Goal: Task Accomplishment & Management: Manage account settings

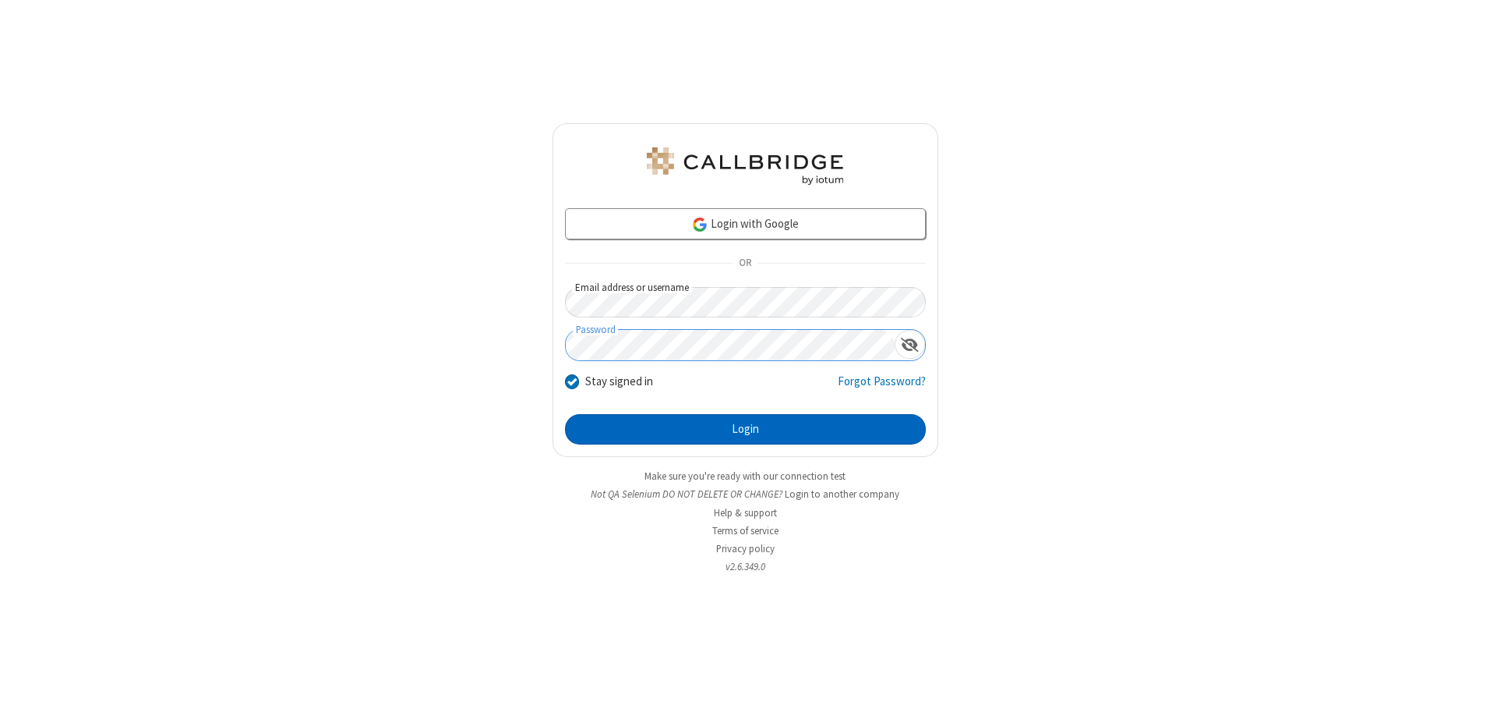
click at [745, 429] on button "Login" at bounding box center [745, 429] width 361 height 31
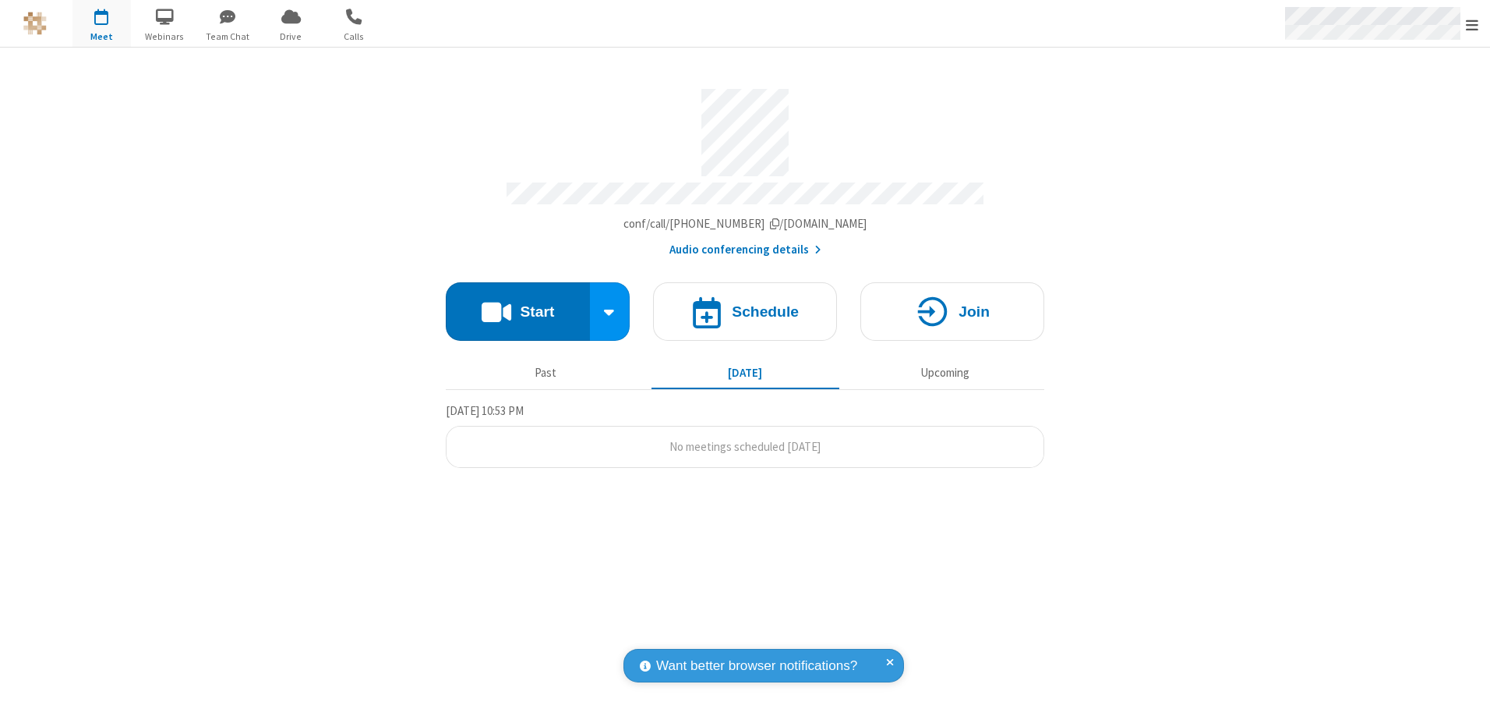
click at [1472, 24] on span "Open menu" at bounding box center [1472, 25] width 12 height 16
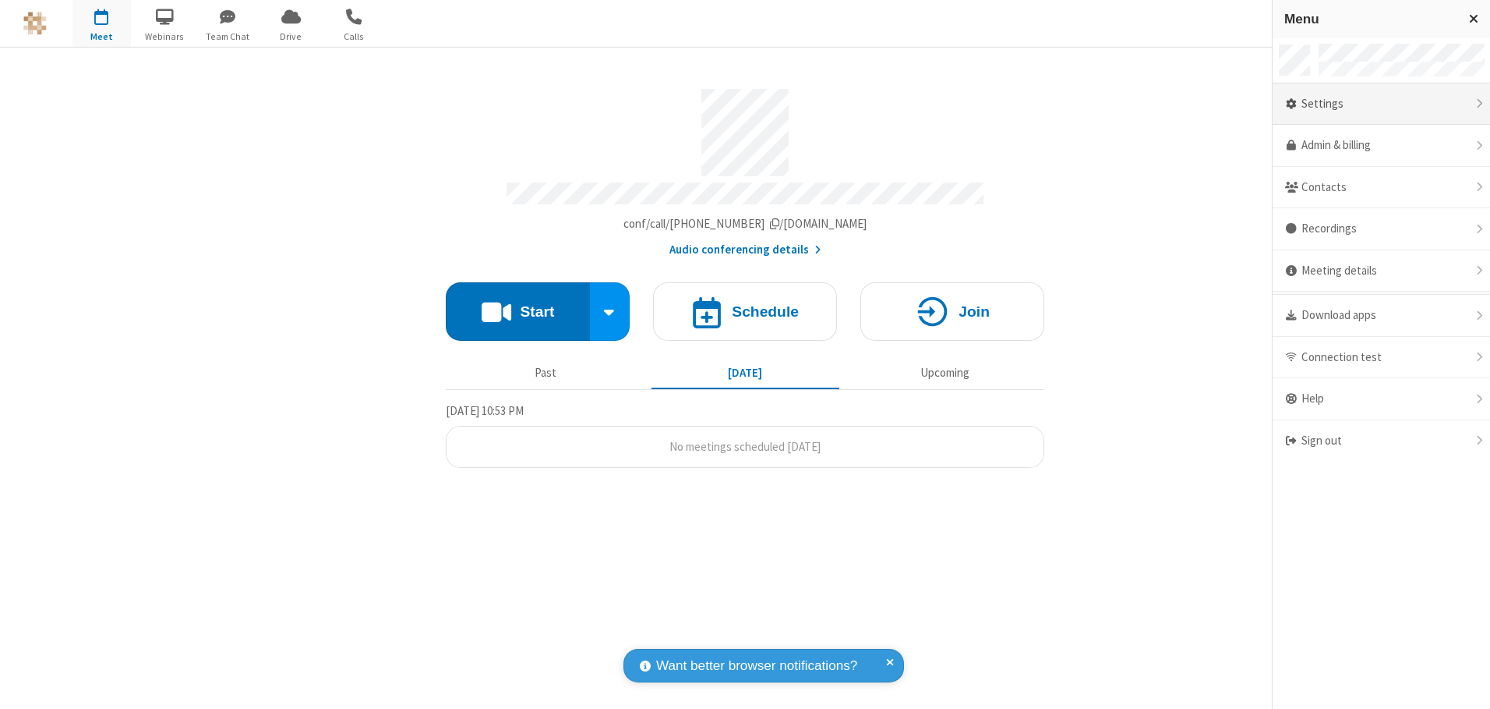
click at [1381, 104] on div "Settings" at bounding box center [1381, 104] width 217 height 42
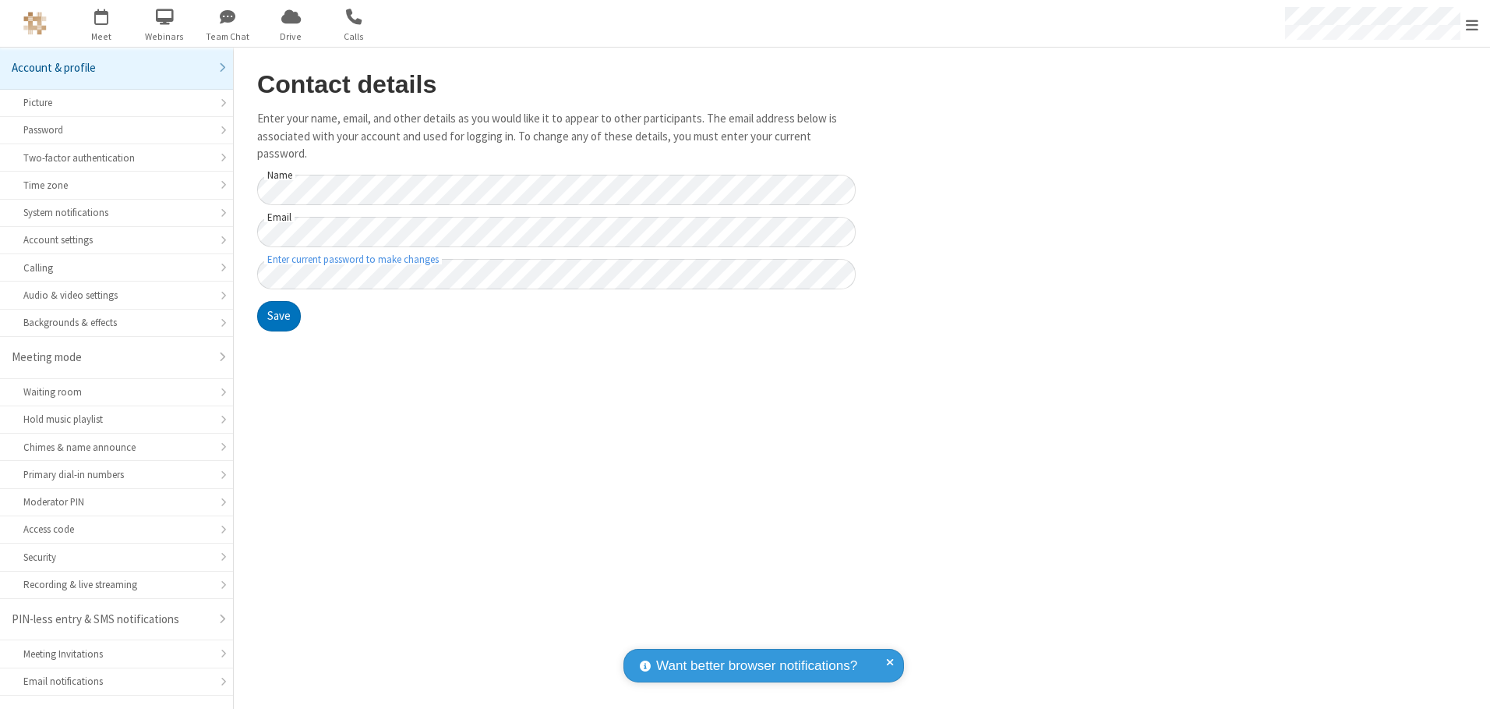
scroll to position [27, 0]
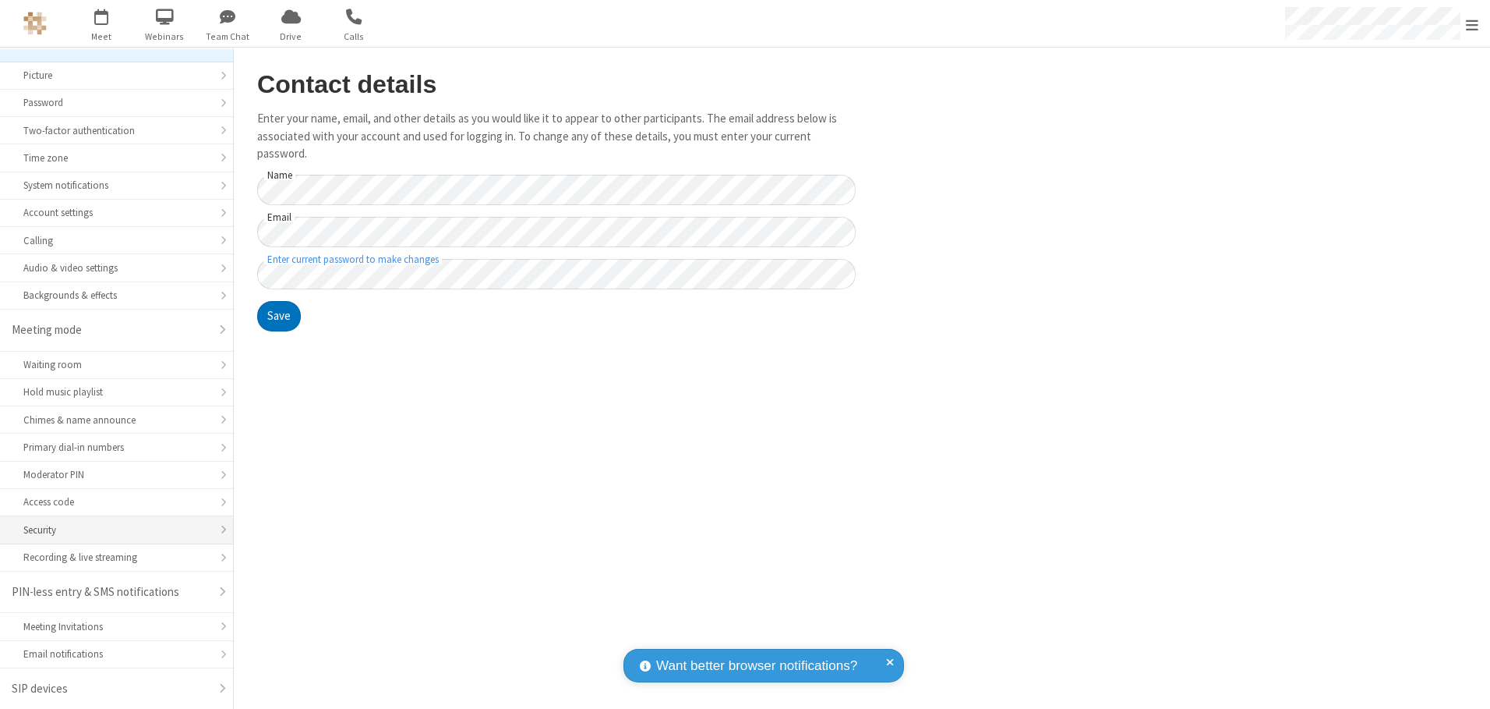
click at [111, 529] on div "Security" at bounding box center [116, 529] width 186 height 15
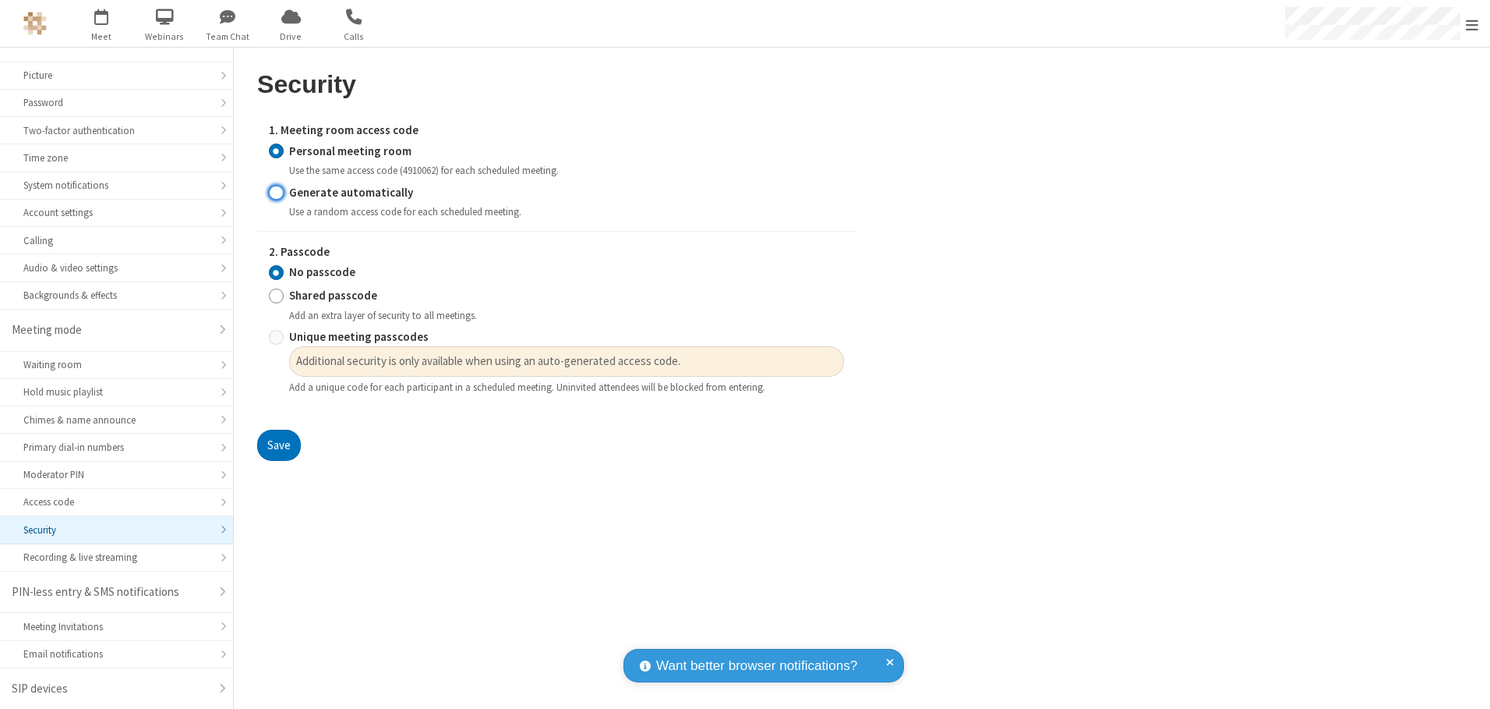
click at [276, 192] on input "Generate automatically" at bounding box center [276, 192] width 15 height 16
radio input "true"
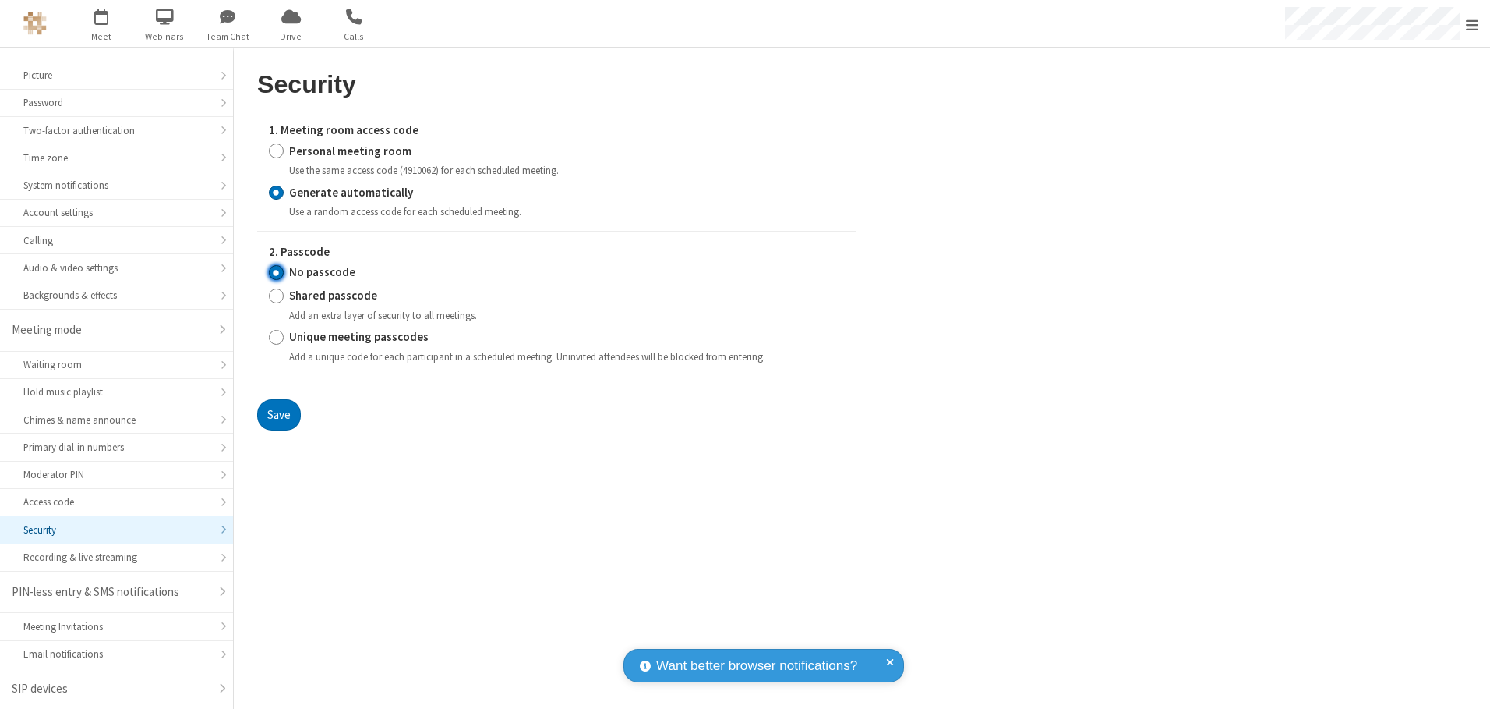
click at [276, 272] on input "No passcode" at bounding box center [276, 272] width 15 height 16
click at [278, 414] on button "Save" at bounding box center [279, 414] width 44 height 31
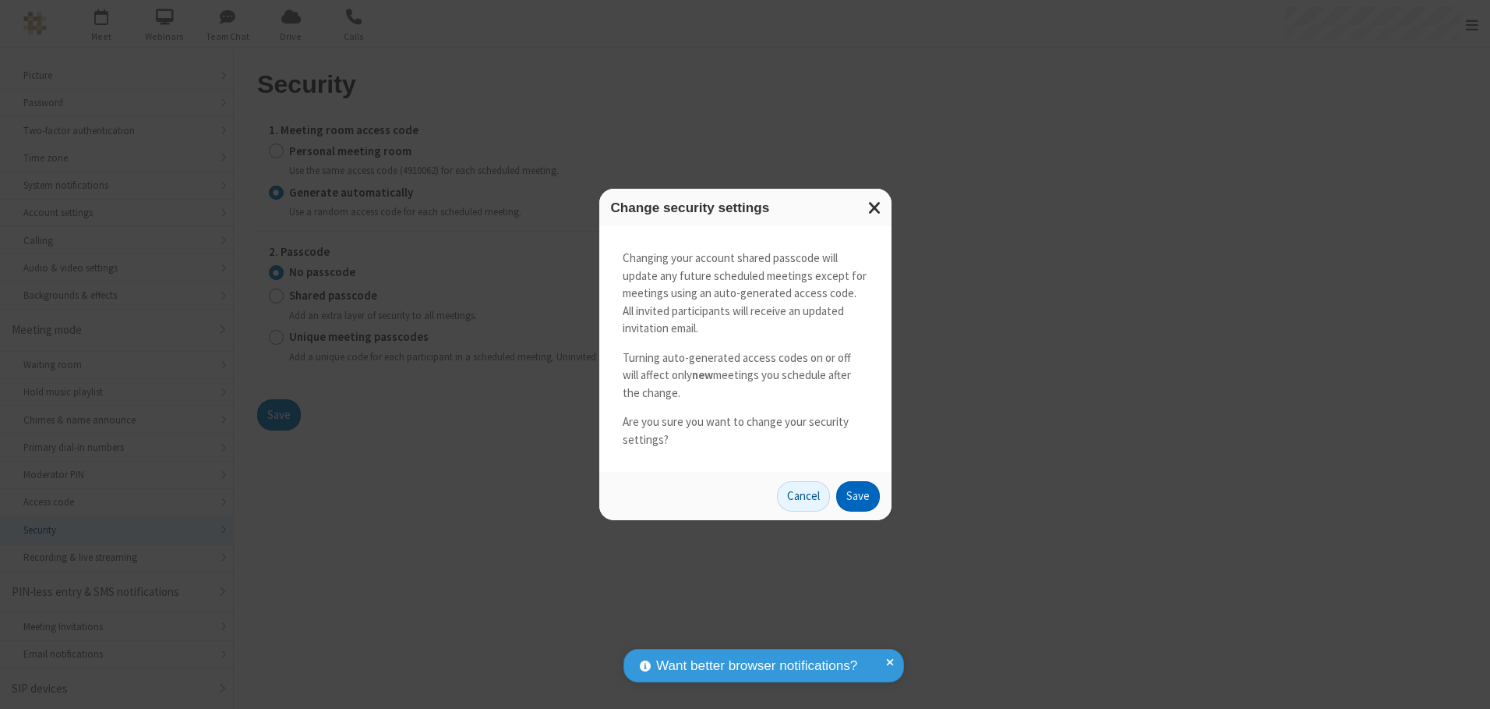
click at [857, 496] on button "Save" at bounding box center [858, 496] width 44 height 31
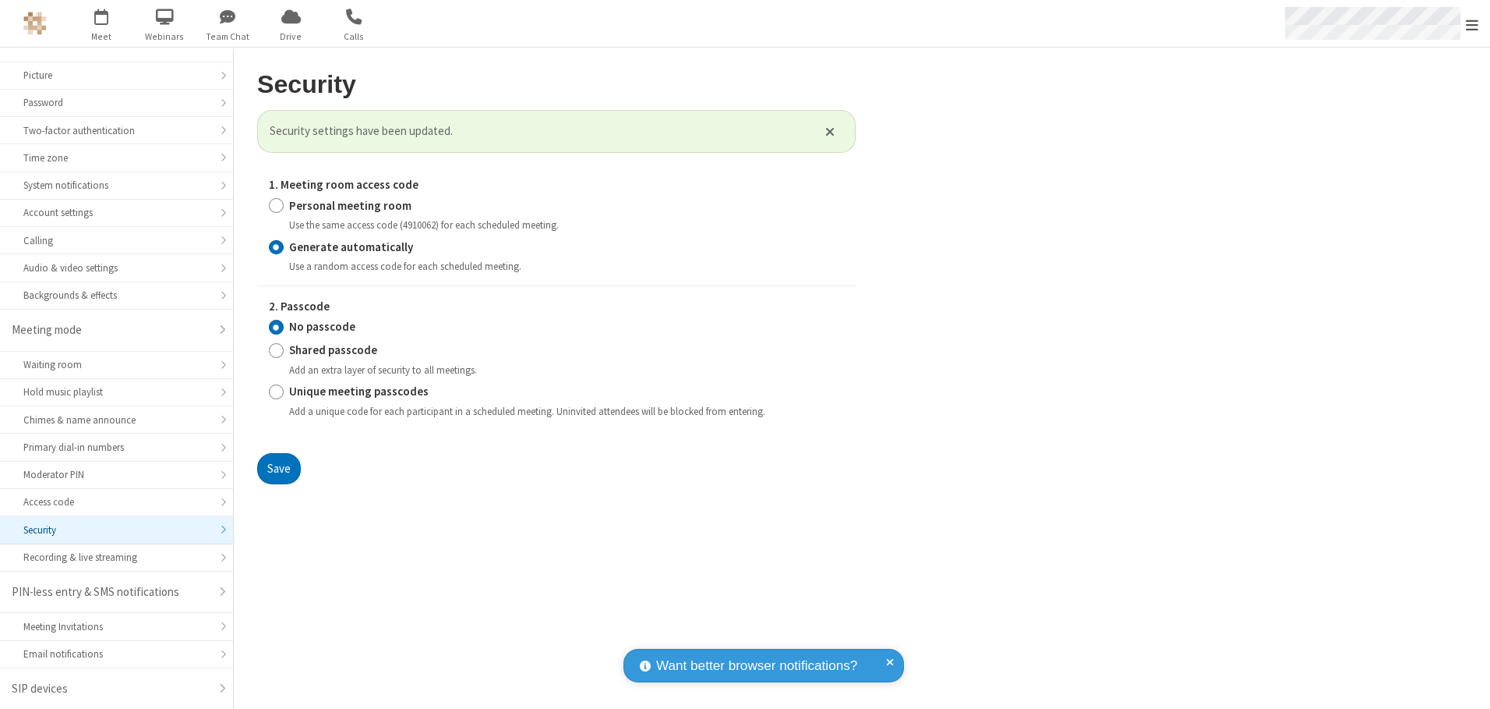
click at [1472, 24] on span "Open menu" at bounding box center [1472, 25] width 12 height 16
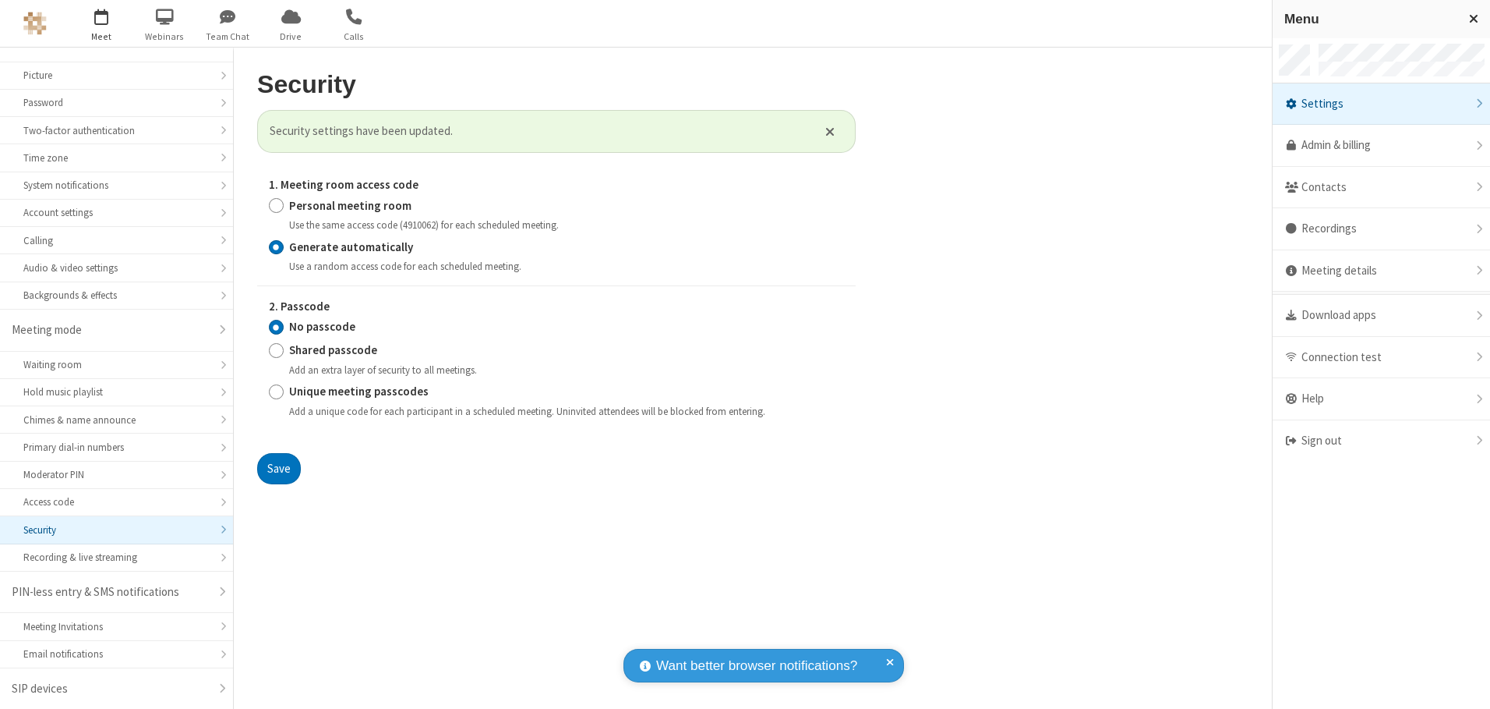
click at [101, 23] on span "button" at bounding box center [101, 16] width 58 height 27
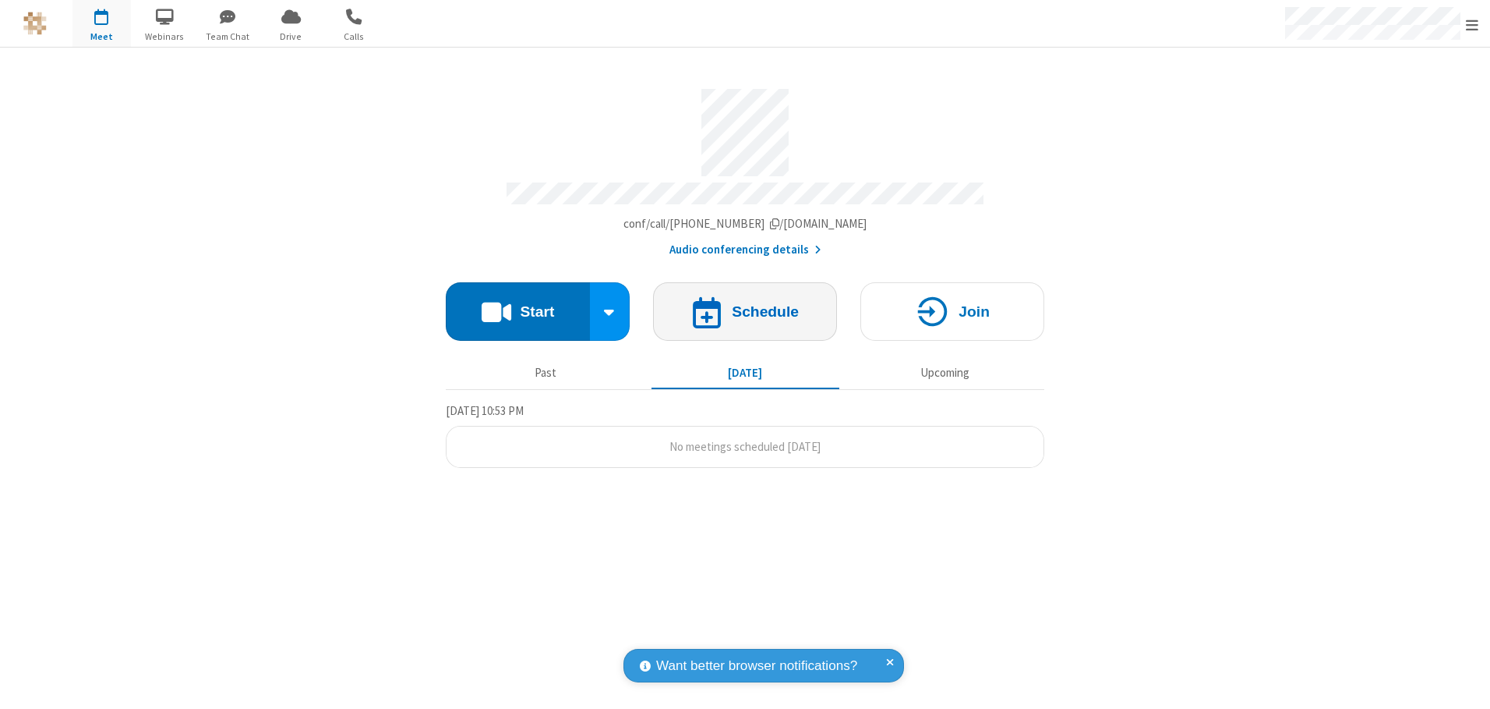
click at [745, 306] on h4 "Schedule" at bounding box center [765, 311] width 67 height 15
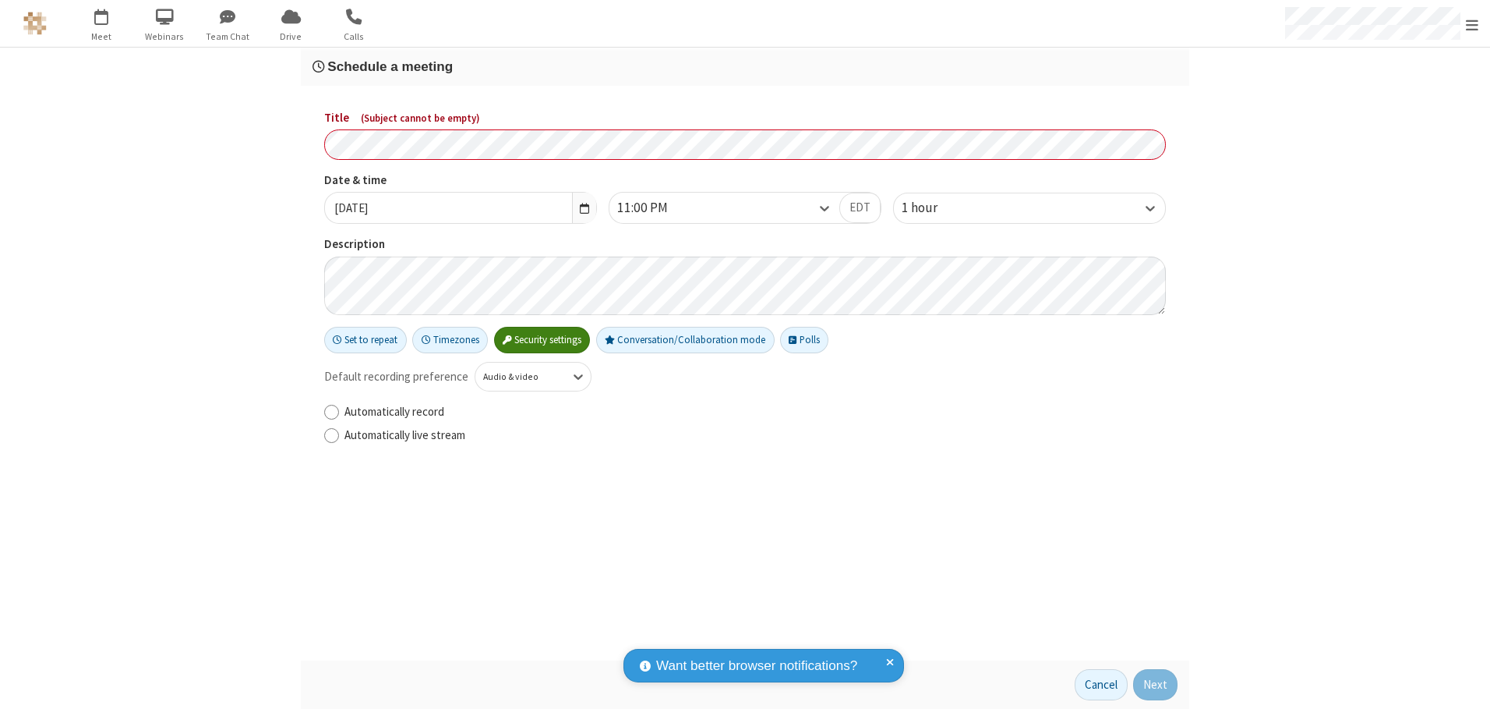
click at [745, 66] on h3 "Schedule a meeting" at bounding box center [745, 66] width 865 height 15
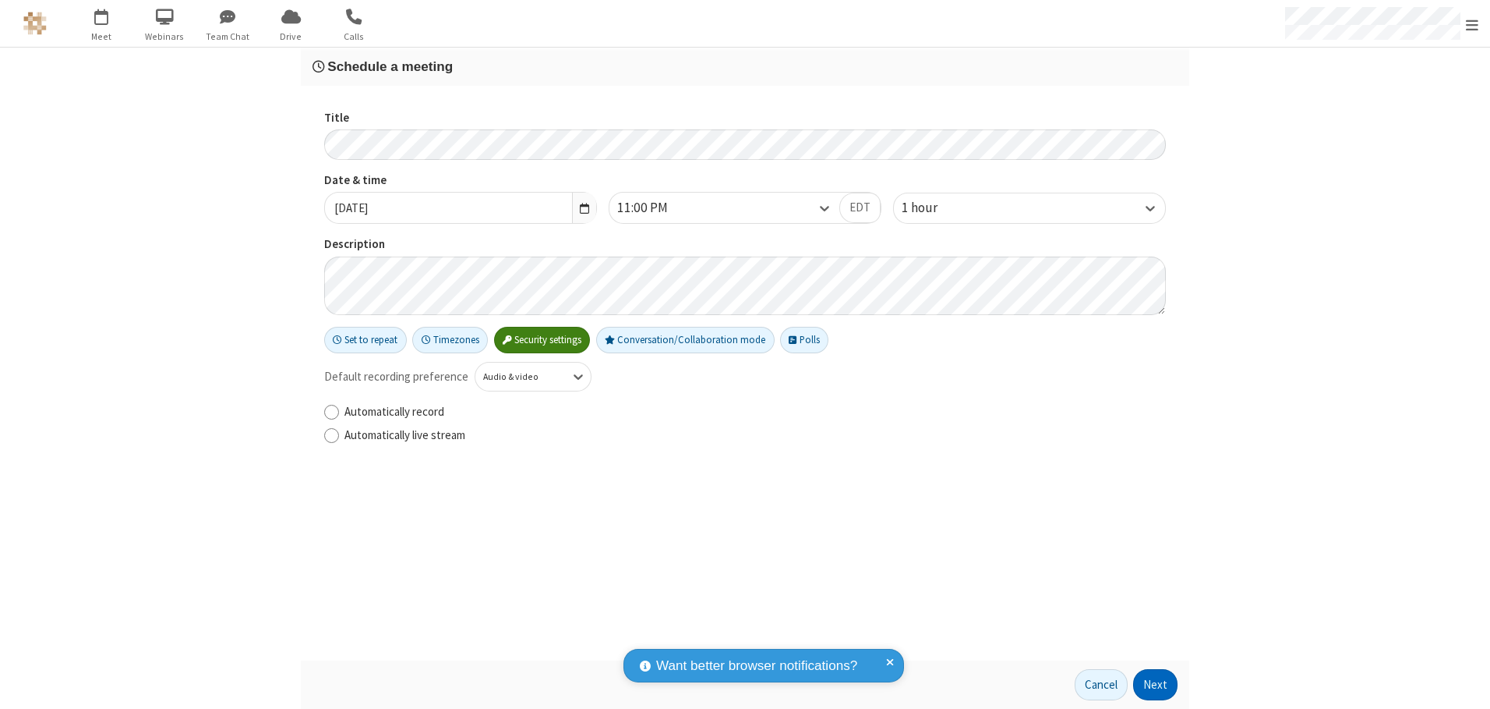
click at [1156, 684] on button "Next" at bounding box center [1155, 684] width 44 height 31
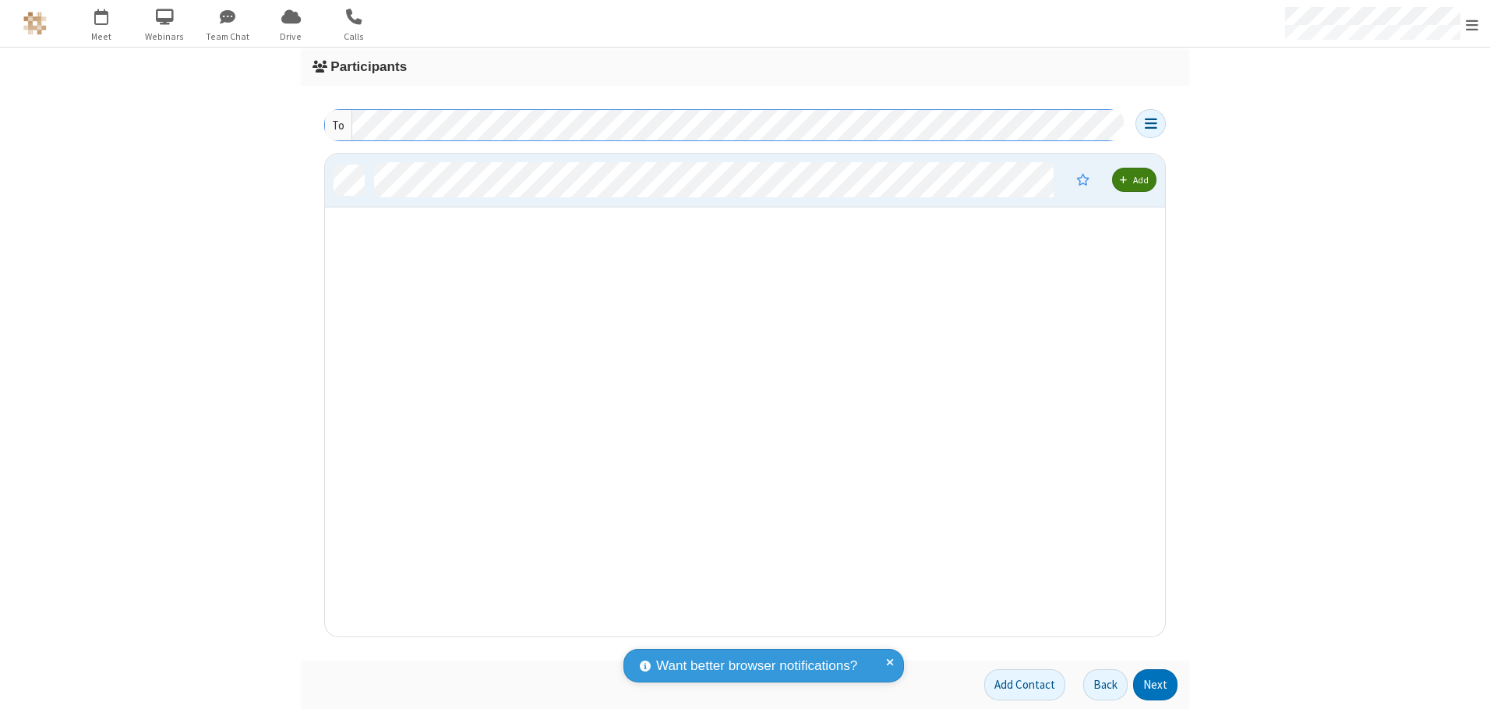
scroll to position [471, 829]
click at [1156, 684] on button "Next" at bounding box center [1155, 684] width 44 height 31
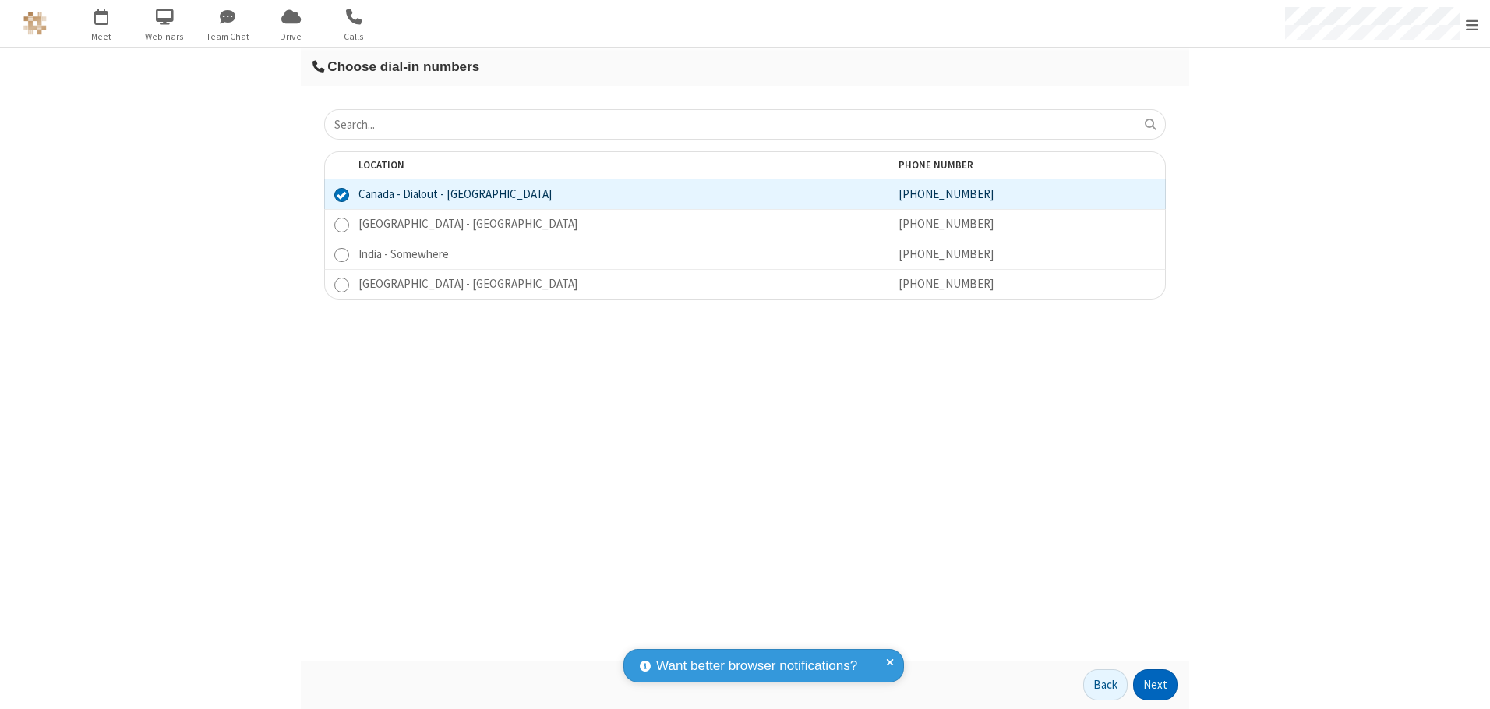
click at [1156, 684] on button "Next" at bounding box center [1155, 684] width 44 height 31
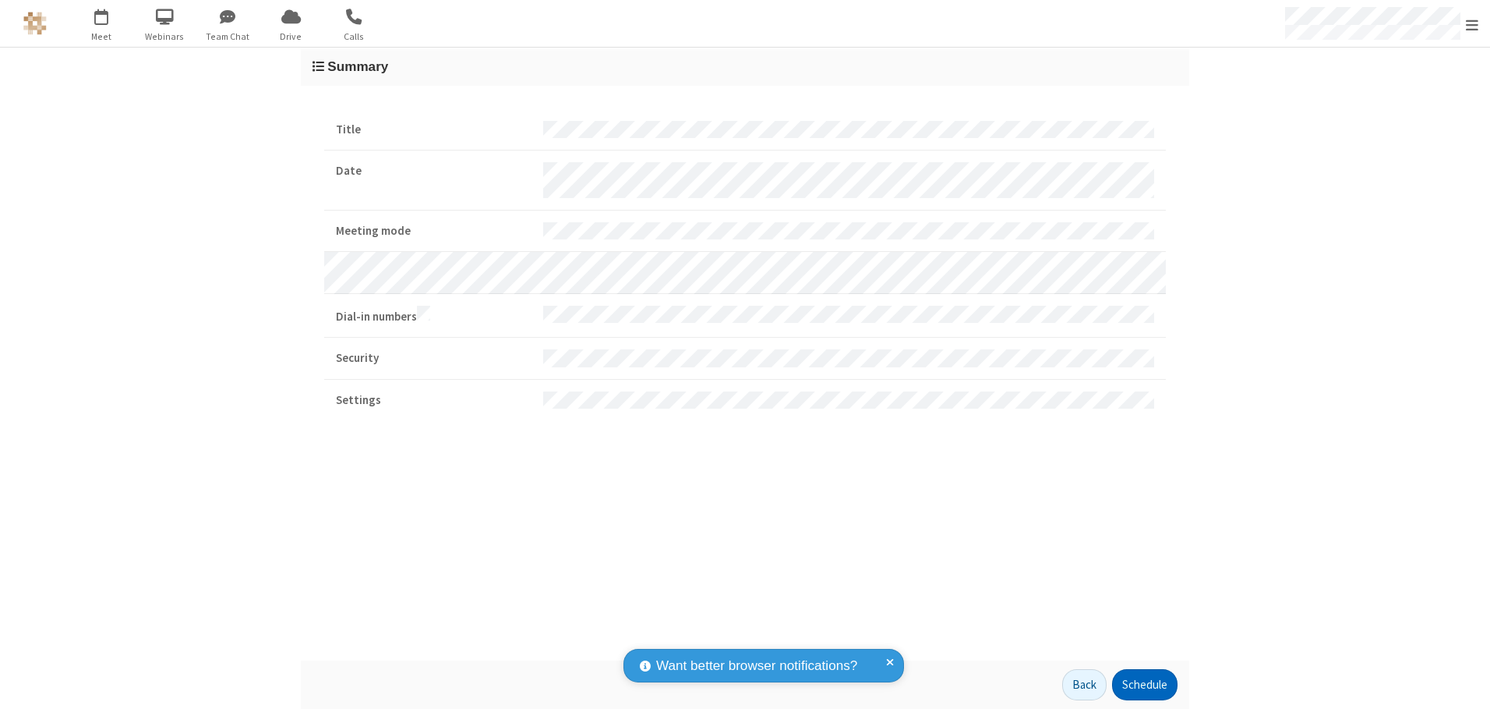
click at [1144, 684] on button "Schedule" at bounding box center [1144, 684] width 65 height 31
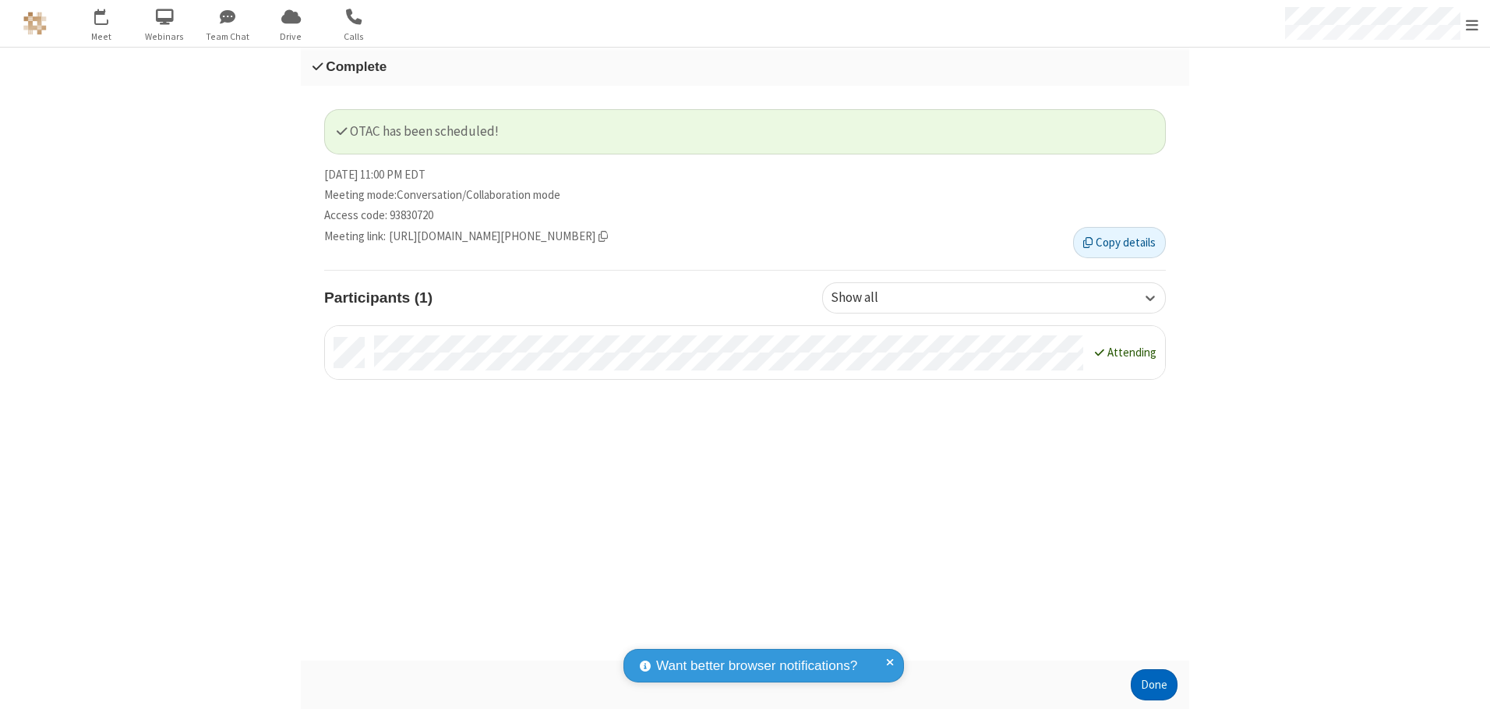
click at [1154, 684] on button "Done" at bounding box center [1154, 684] width 47 height 31
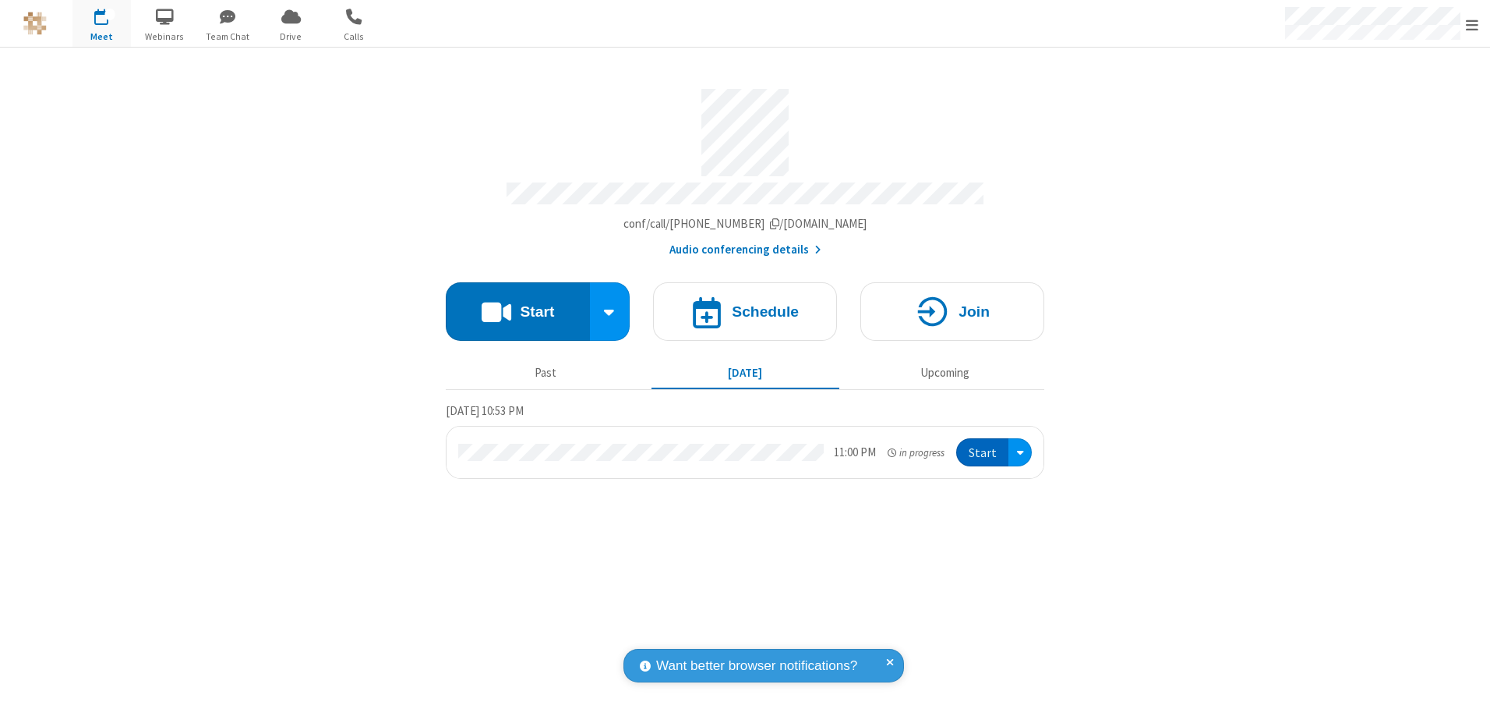
click at [984, 447] on button "Start" at bounding box center [982, 452] width 52 height 29
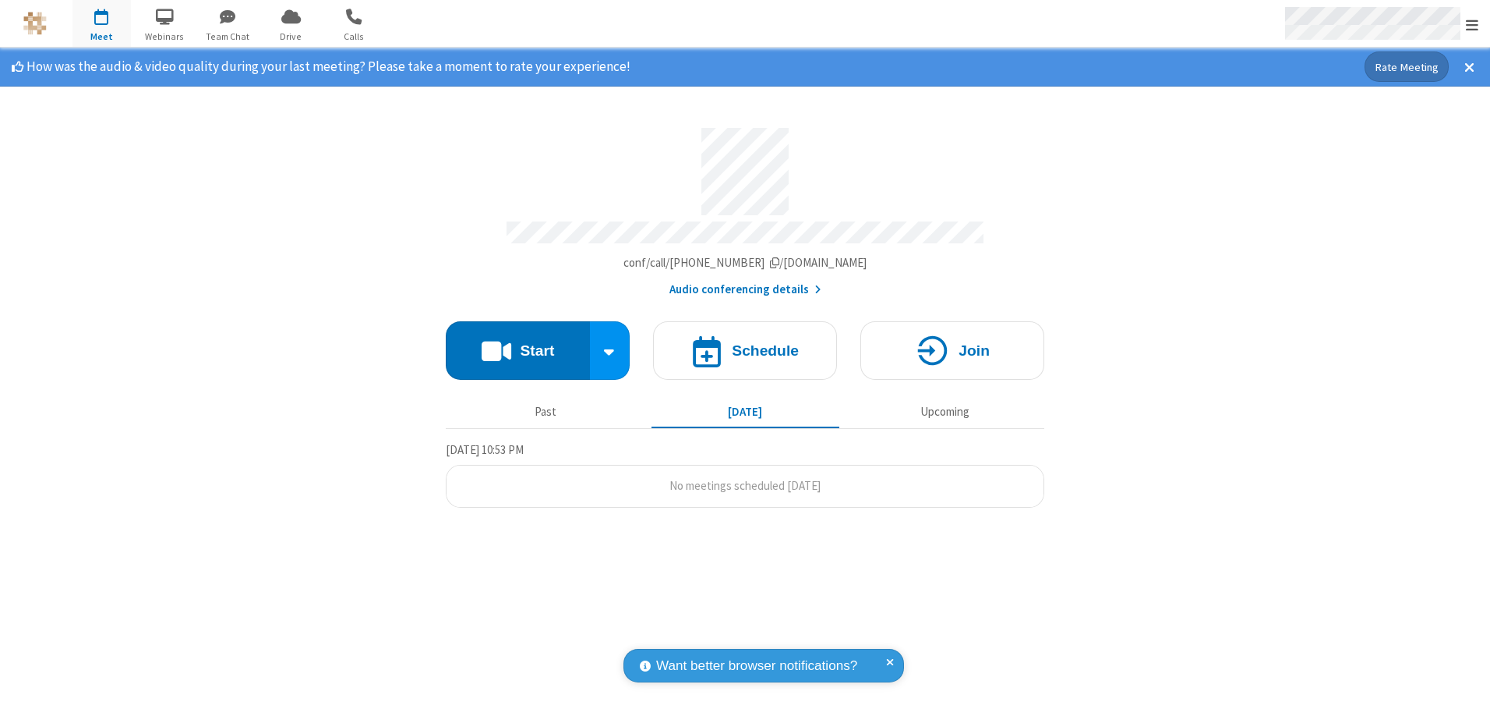
click at [1472, 24] on span "Open menu" at bounding box center [1472, 25] width 12 height 16
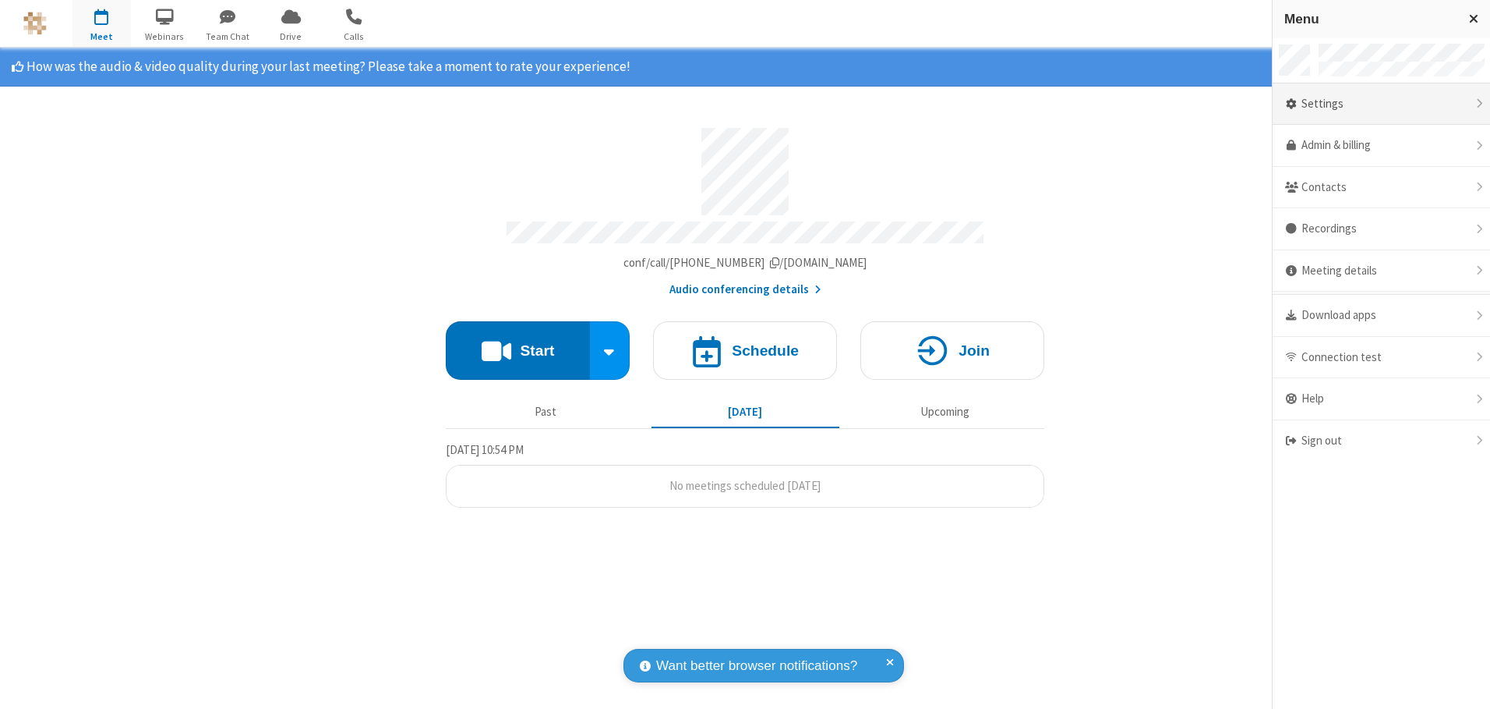
click at [1381, 104] on div "Settings" at bounding box center [1381, 104] width 217 height 42
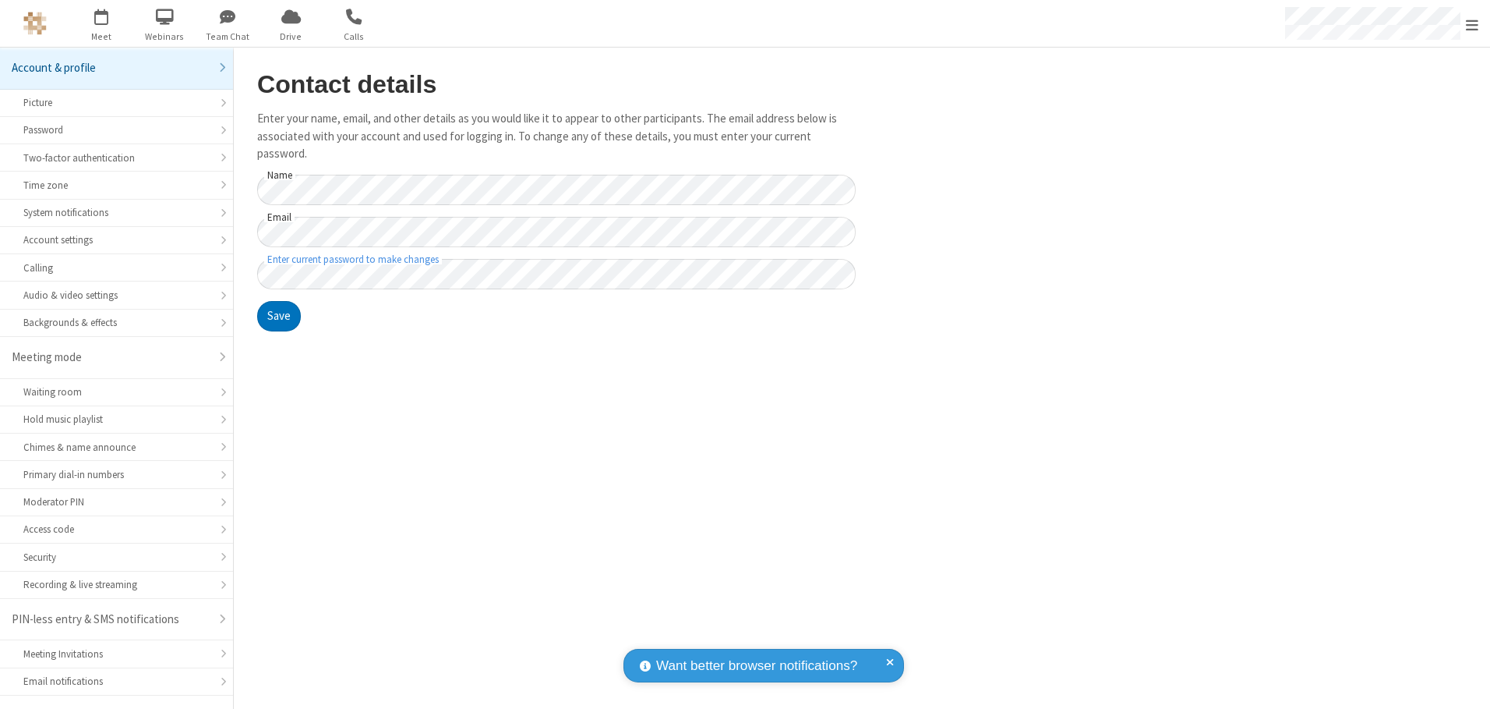
scroll to position [27, 0]
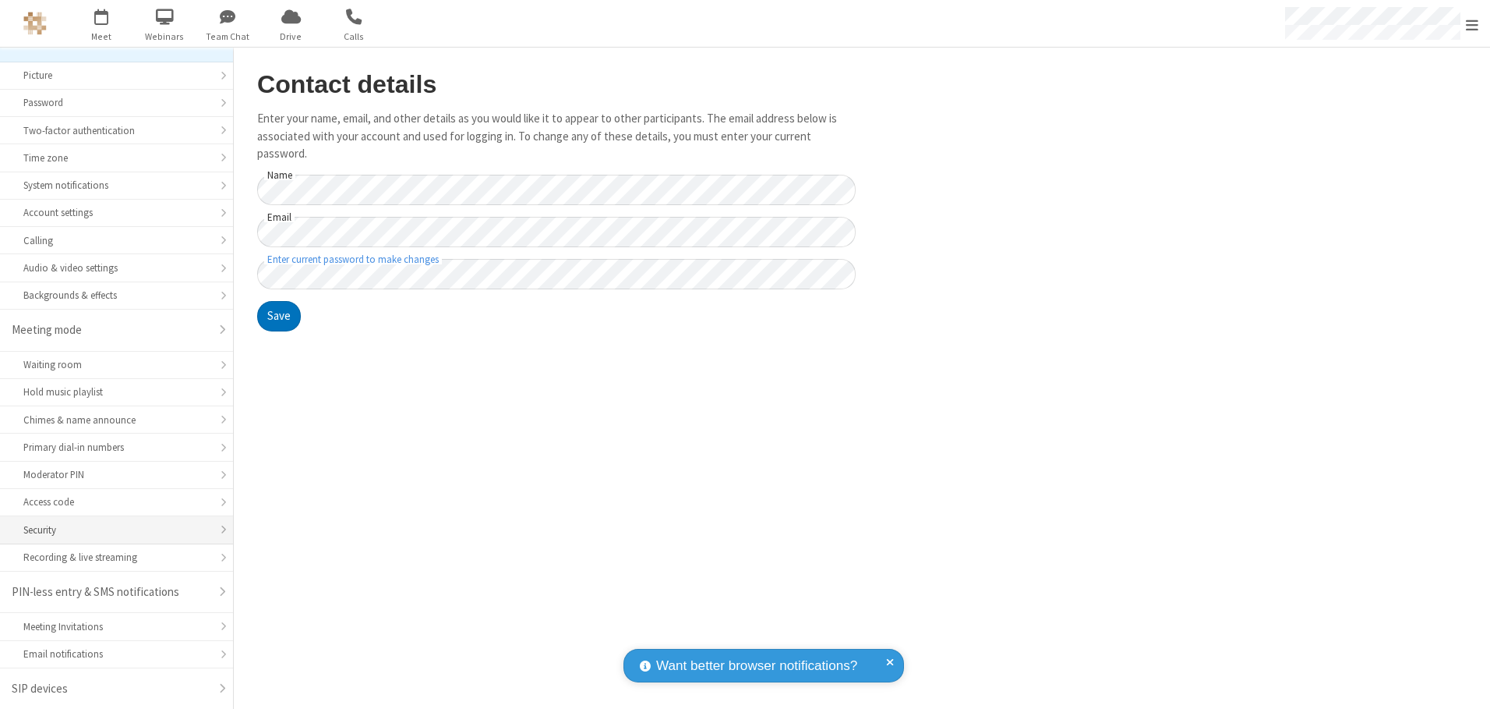
click at [111, 529] on div "Security" at bounding box center [116, 529] width 186 height 15
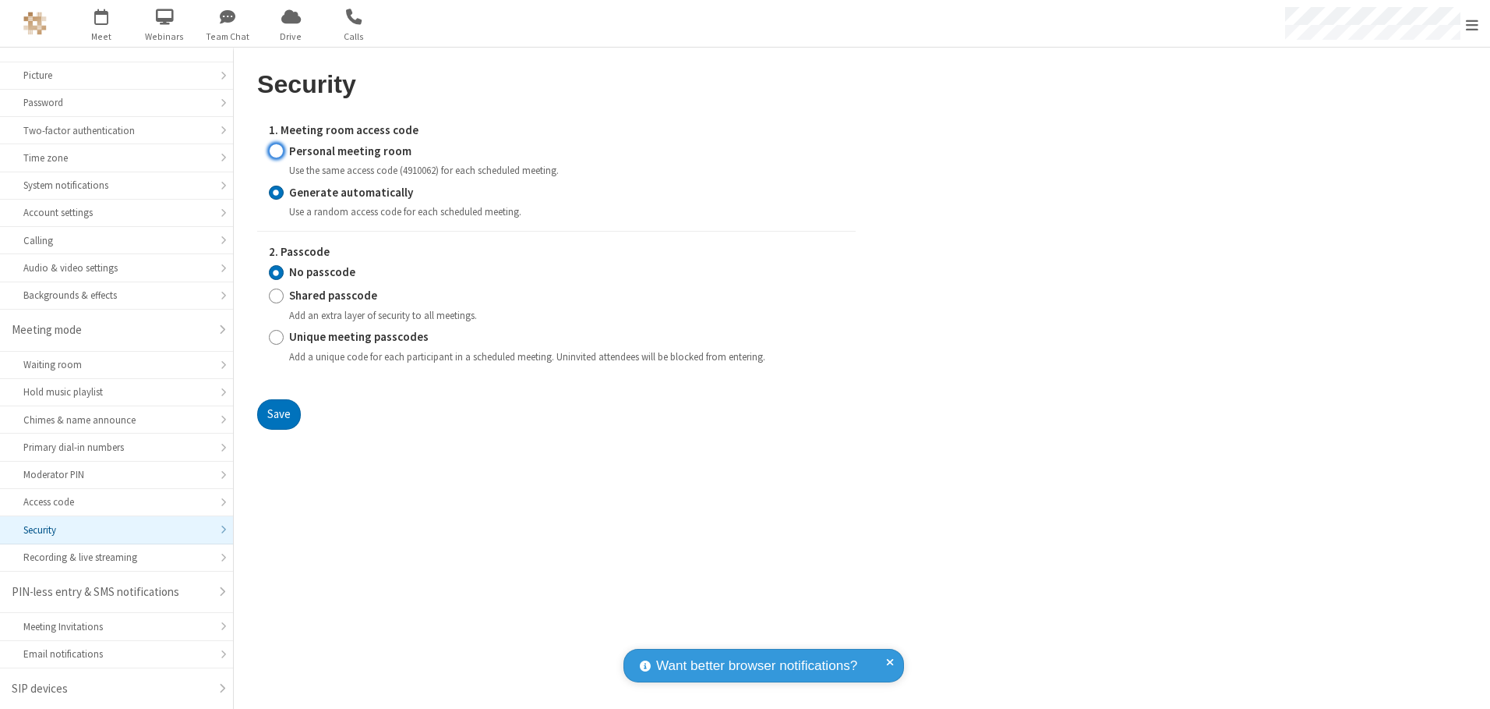
click at [276, 150] on input "Personal meeting room" at bounding box center [276, 151] width 15 height 16
radio input "true"
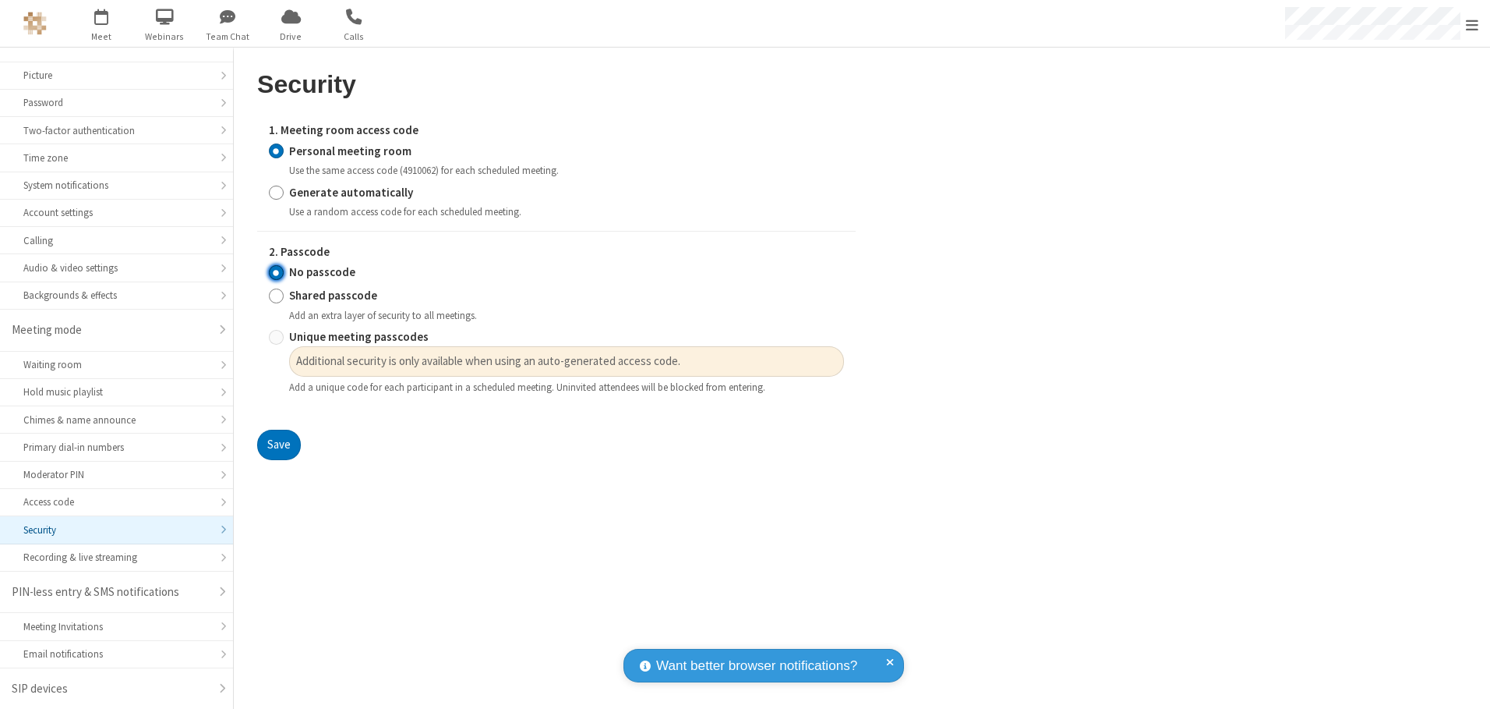
click at [276, 272] on input "No passcode" at bounding box center [276, 272] width 15 height 16
click at [278, 445] on button "Save" at bounding box center [279, 445] width 44 height 31
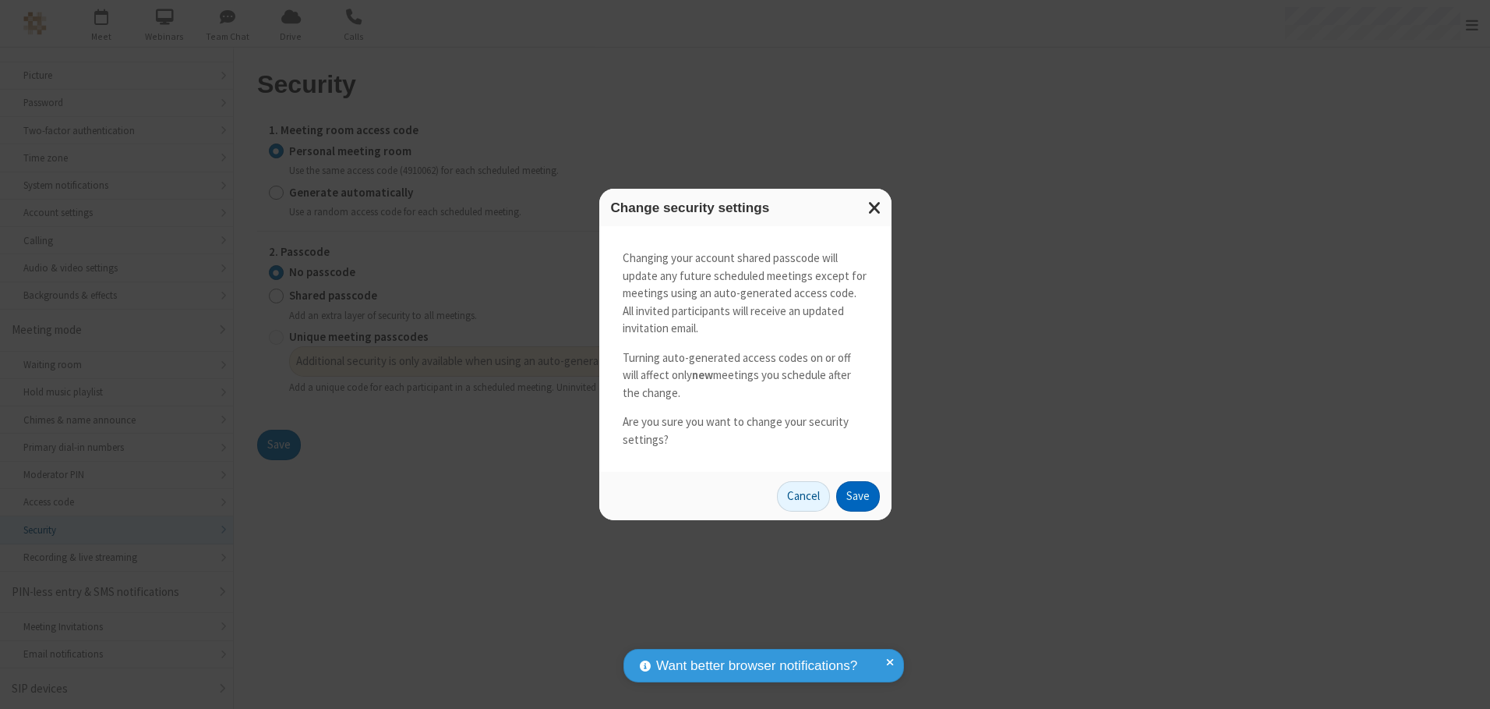
click at [857, 496] on button "Save" at bounding box center [858, 496] width 44 height 31
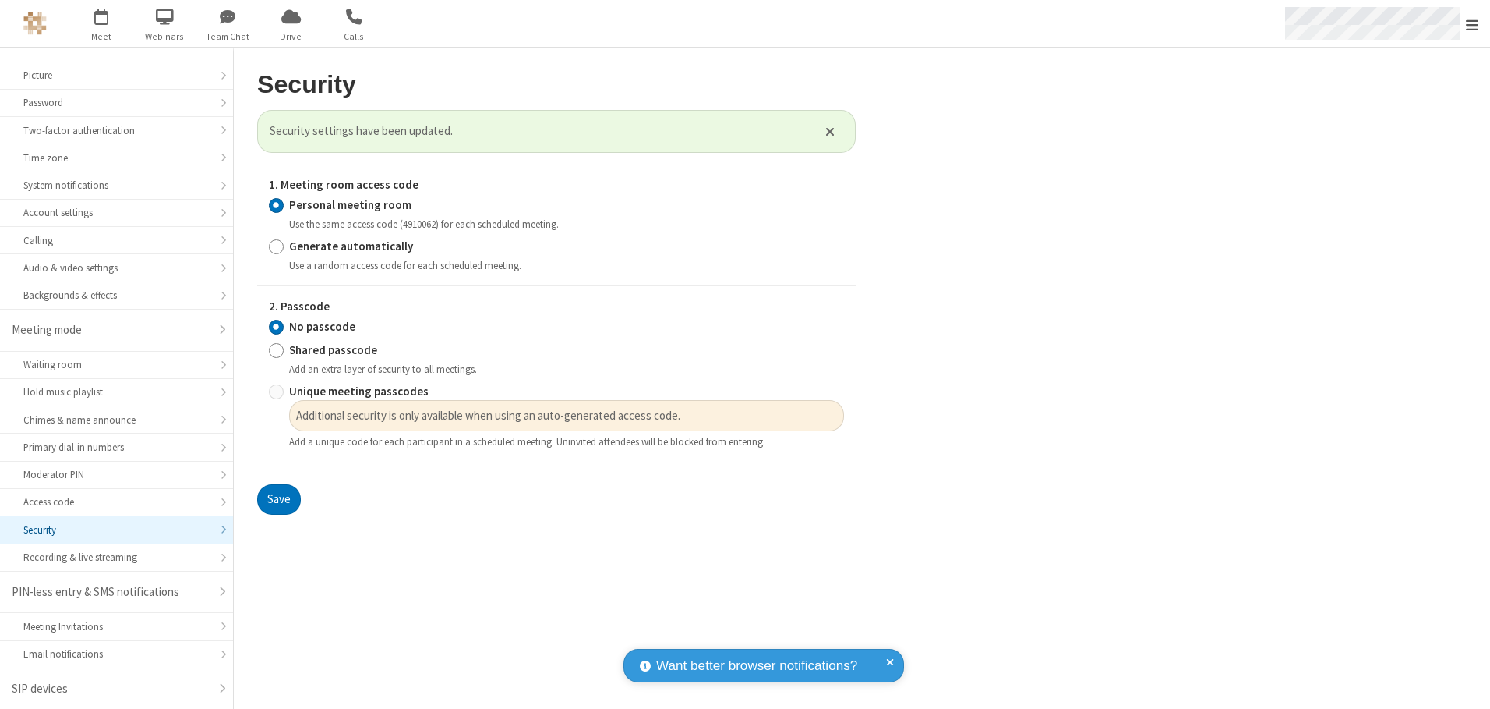
click at [1472, 23] on span "Open menu" at bounding box center [1472, 25] width 12 height 16
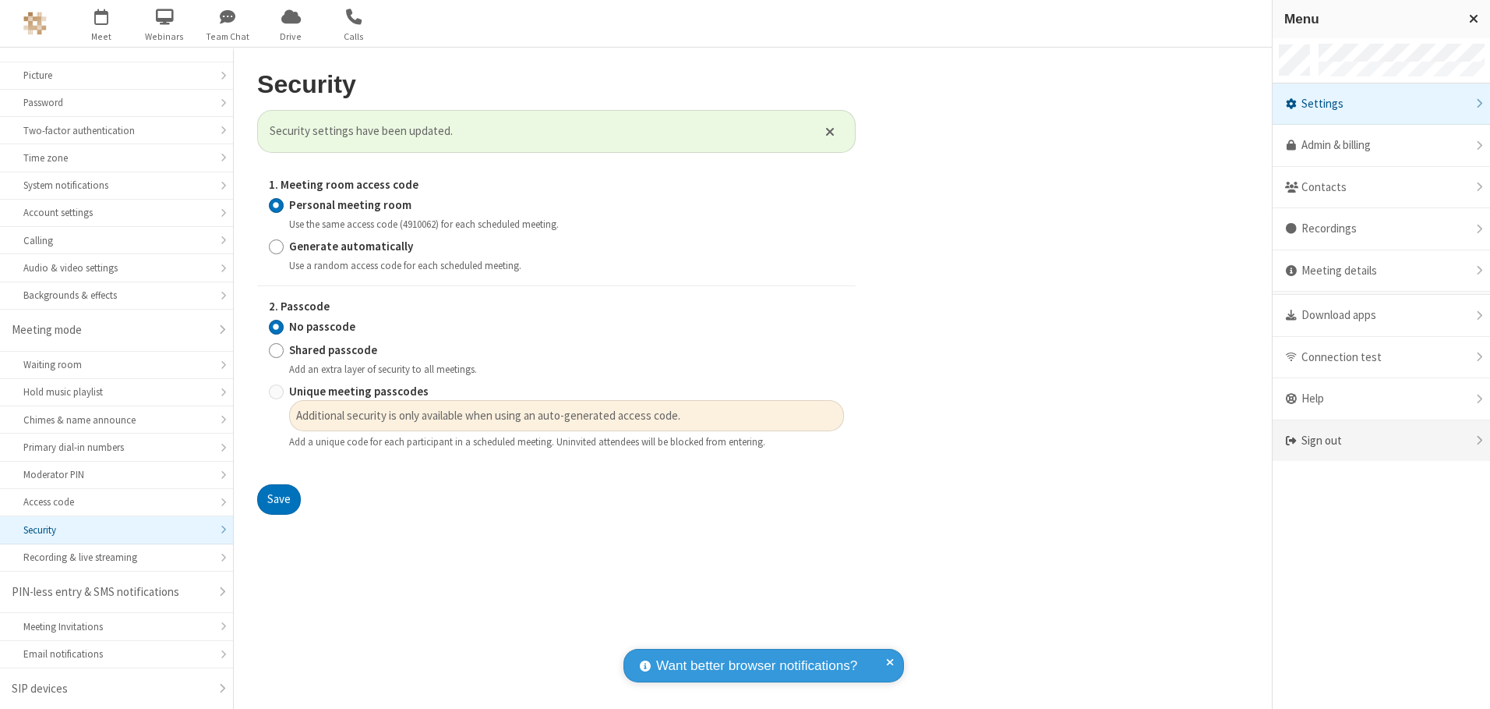
click at [1381, 440] on div "Sign out" at bounding box center [1381, 440] width 217 height 41
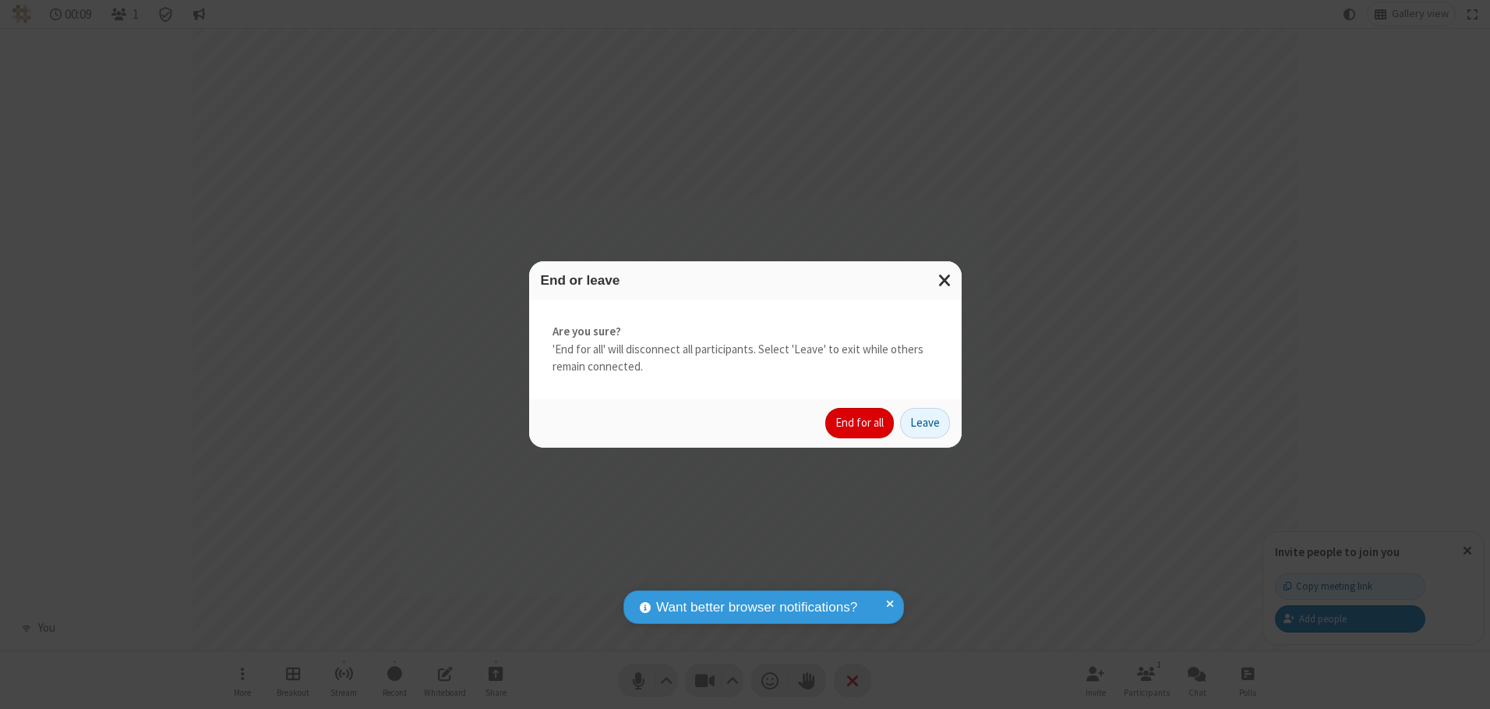
click at [861, 422] on button "End for all" at bounding box center [859, 423] width 69 height 31
